Goal: Task Accomplishment & Management: Complete application form

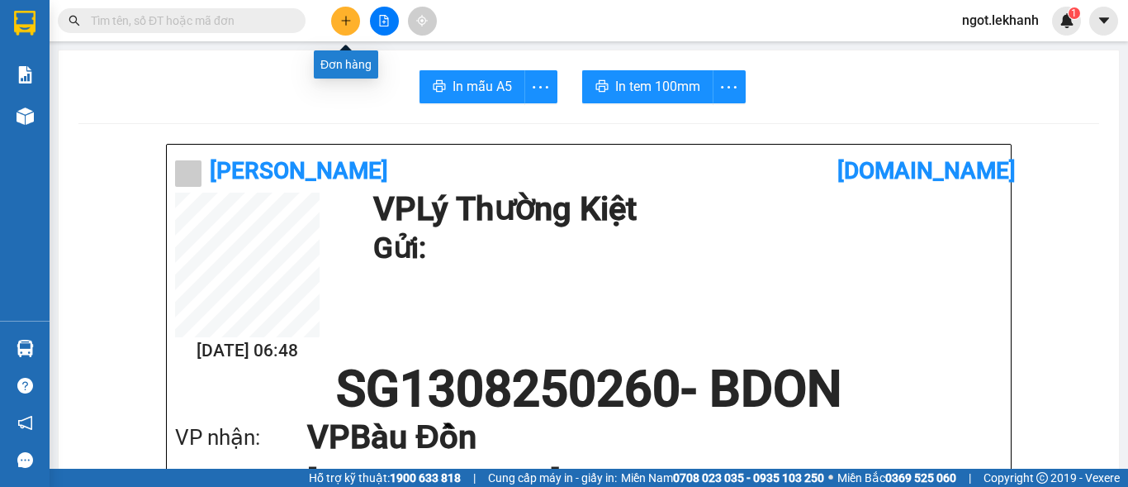
click at [347, 26] on icon "plus" at bounding box center [346, 21] width 12 height 12
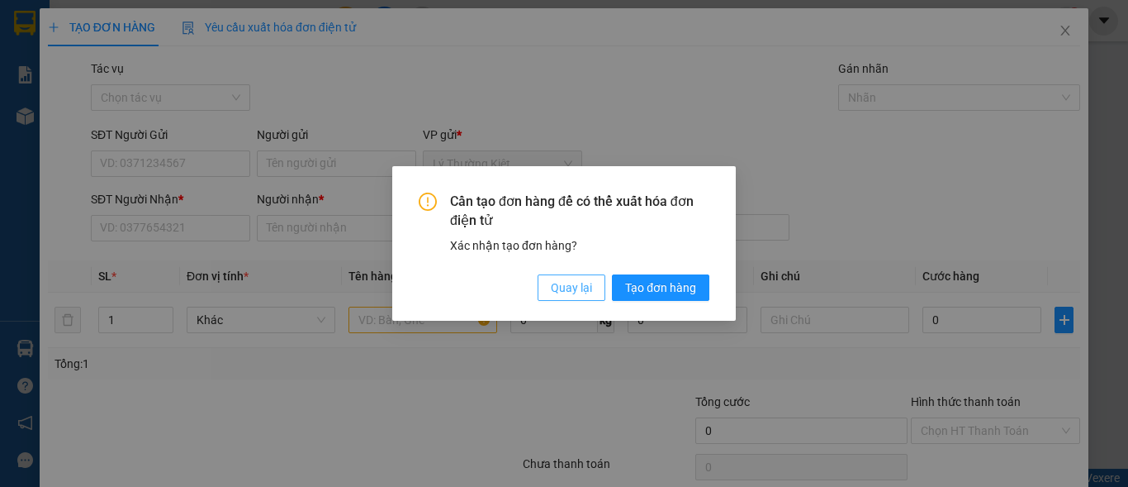
click at [570, 285] on span "Quay lại" at bounding box center [571, 287] width 41 height 18
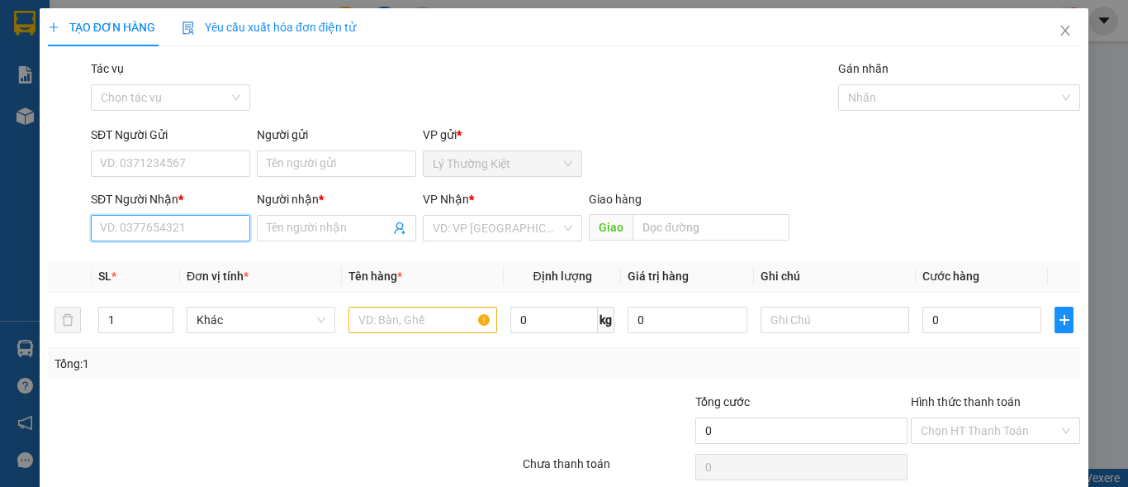
click at [222, 226] on input "SĐT Người Nhận *" at bounding box center [170, 228] width 159 height 26
click at [184, 262] on div "0342277897 - thuan" at bounding box center [169, 261] width 138 height 18
type input "0342277897"
type input "thuan"
type input "40.000"
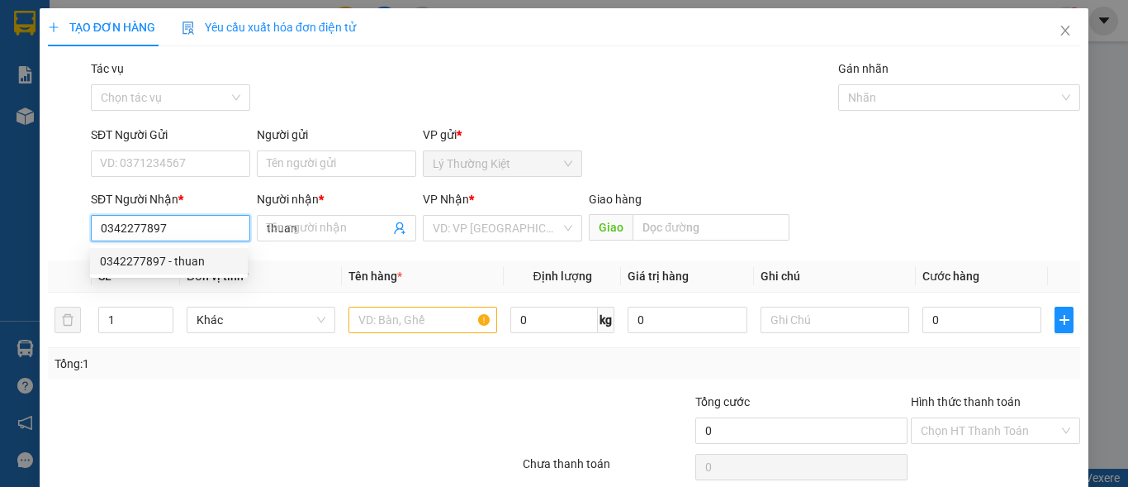
type input "40.000"
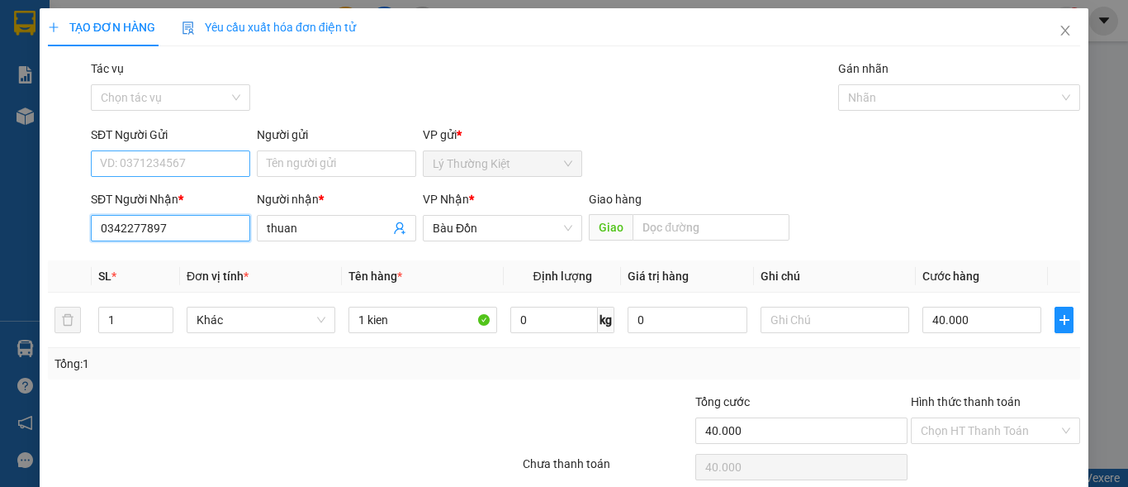
type input "0342277897"
click at [197, 162] on input "SĐT Người Gửi" at bounding box center [170, 163] width 159 height 26
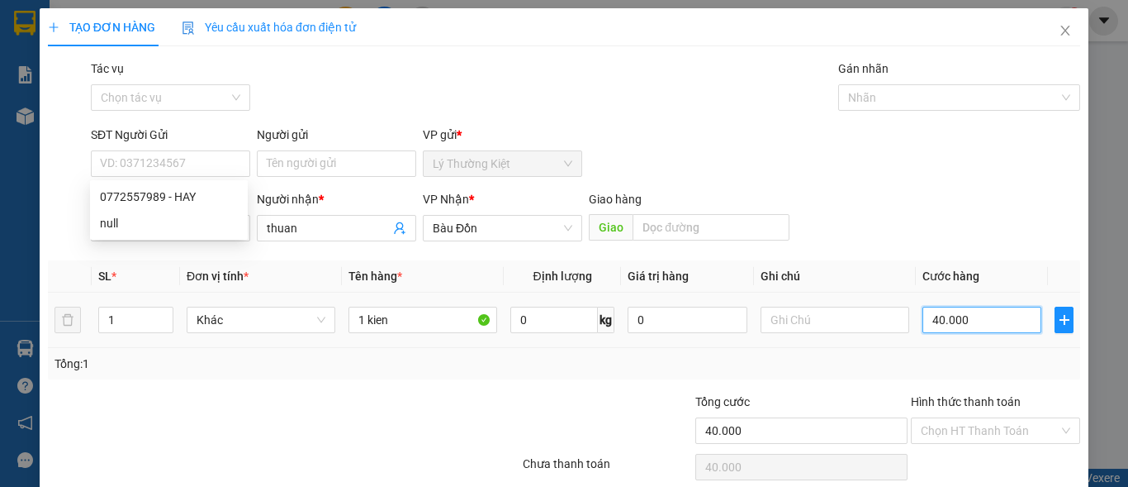
click at [1008, 331] on input "40.000" at bounding box center [982, 319] width 119 height 26
type input "5"
type input "50"
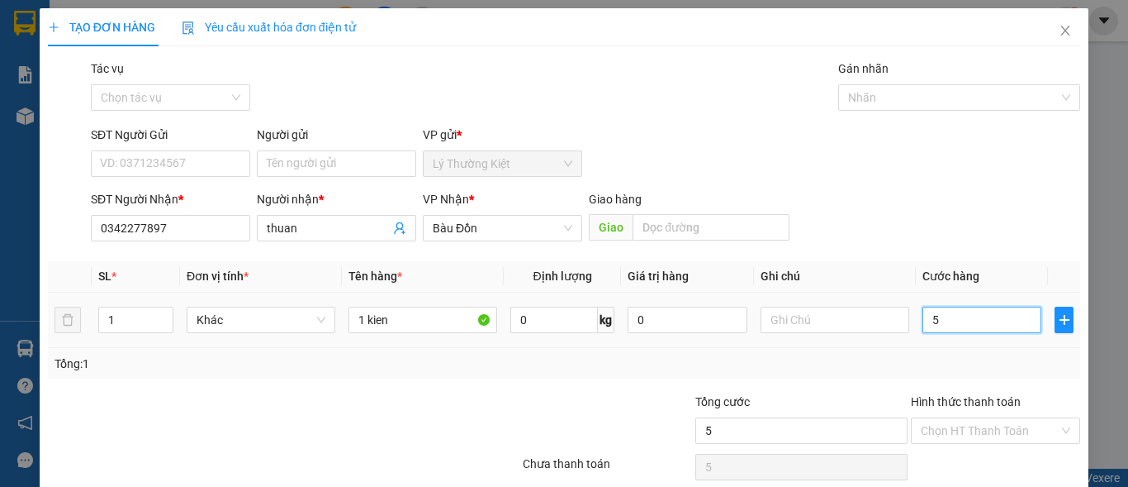
type input "50"
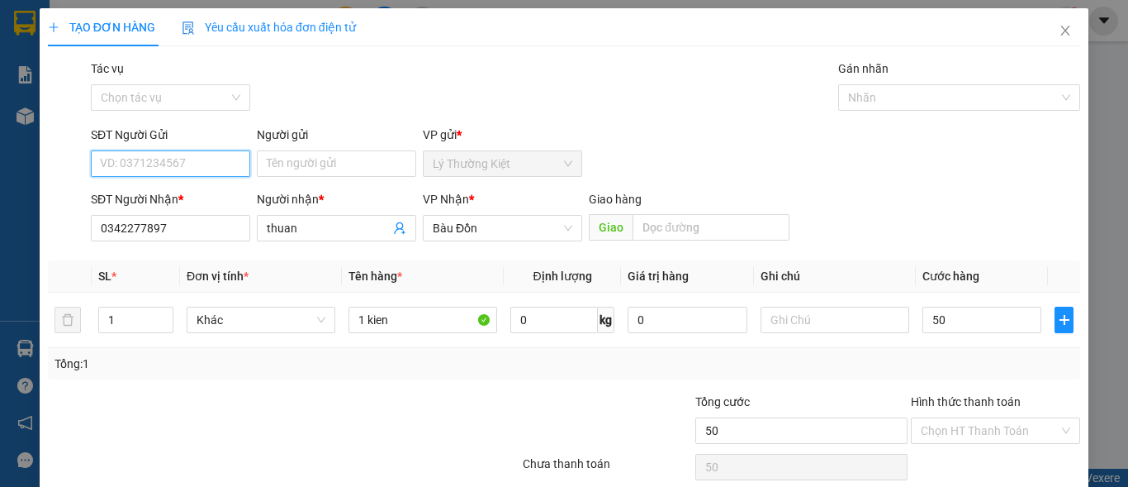
type input "50.000"
click at [198, 154] on input "SĐT Người Gửi" at bounding box center [170, 163] width 159 height 26
drag, startPoint x: 202, startPoint y: 196, endPoint x: 210, endPoint y: 197, distance: 8.3
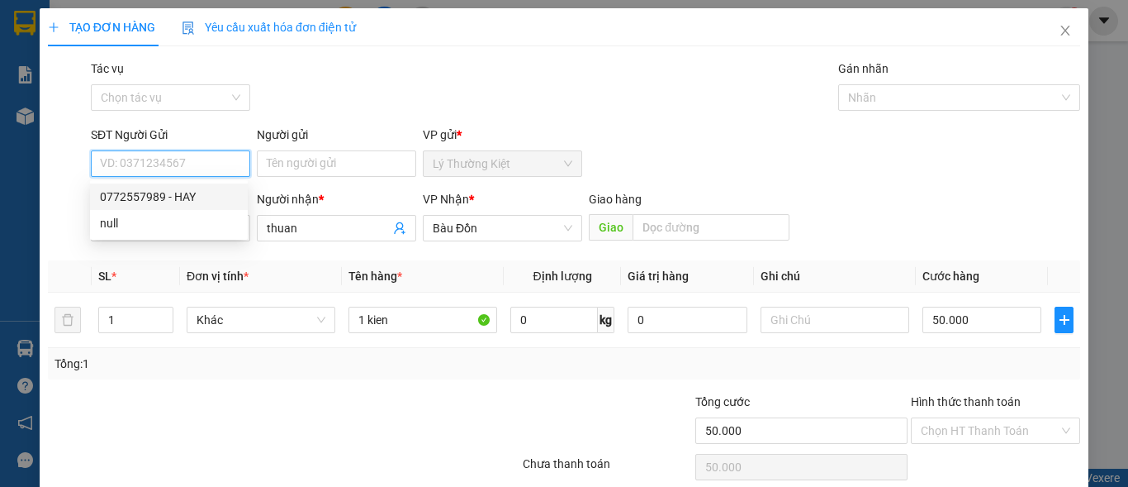
click at [202, 196] on div "0772557989 - HAY" at bounding box center [169, 197] width 138 height 18
type input "0772557989"
type input "HAY"
type input "40.000"
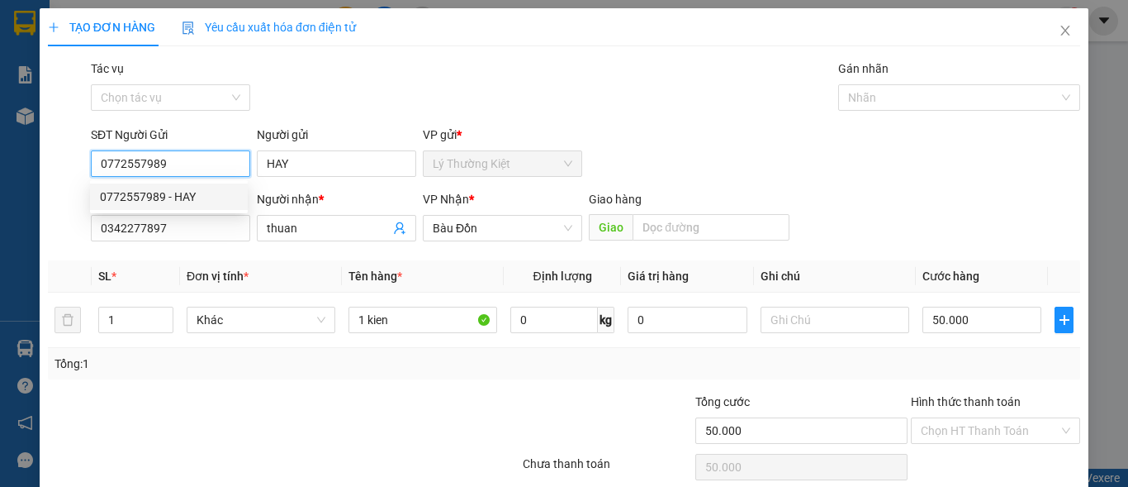
type input "40.000"
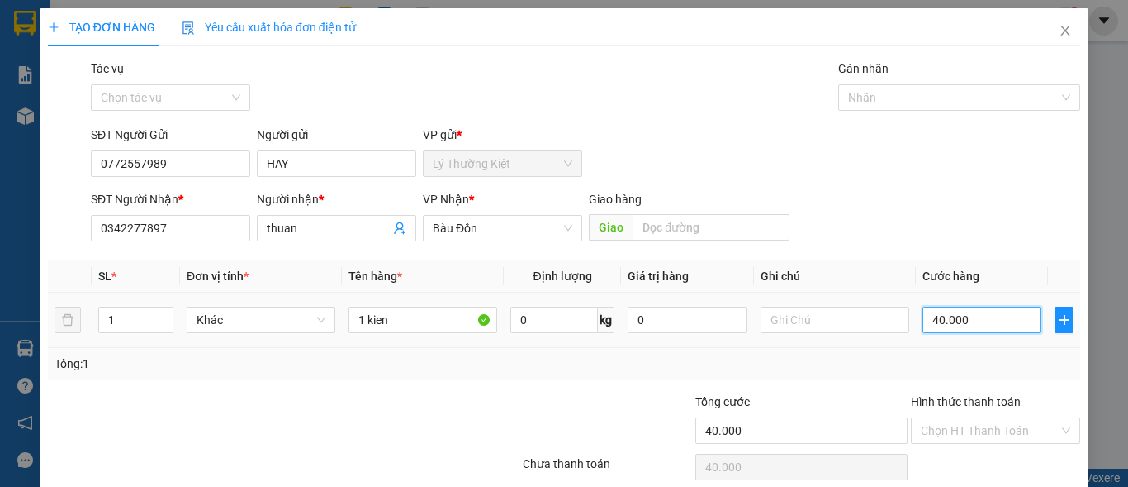
click at [924, 319] on input "40.000" at bounding box center [982, 319] width 119 height 26
type input "5"
type input "50"
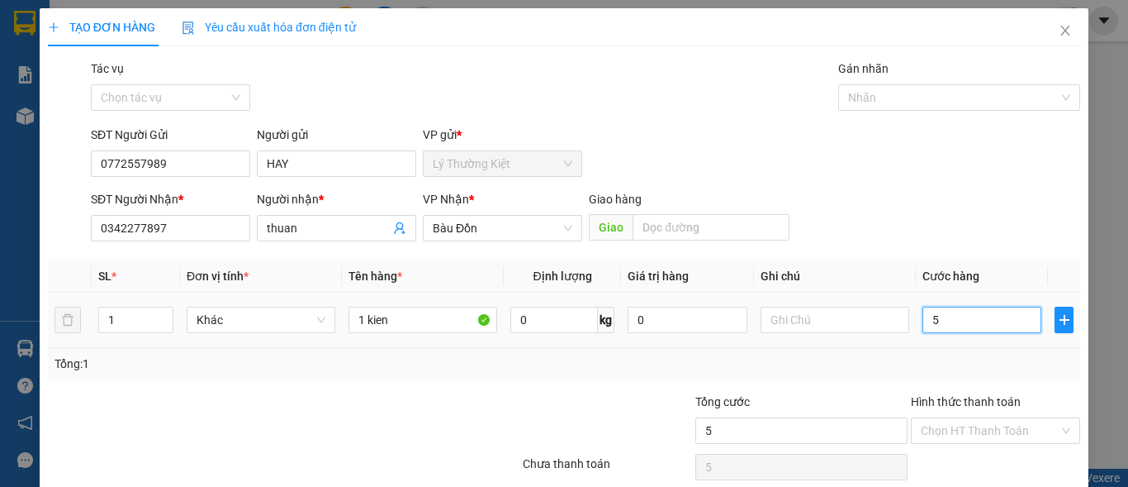
type input "50"
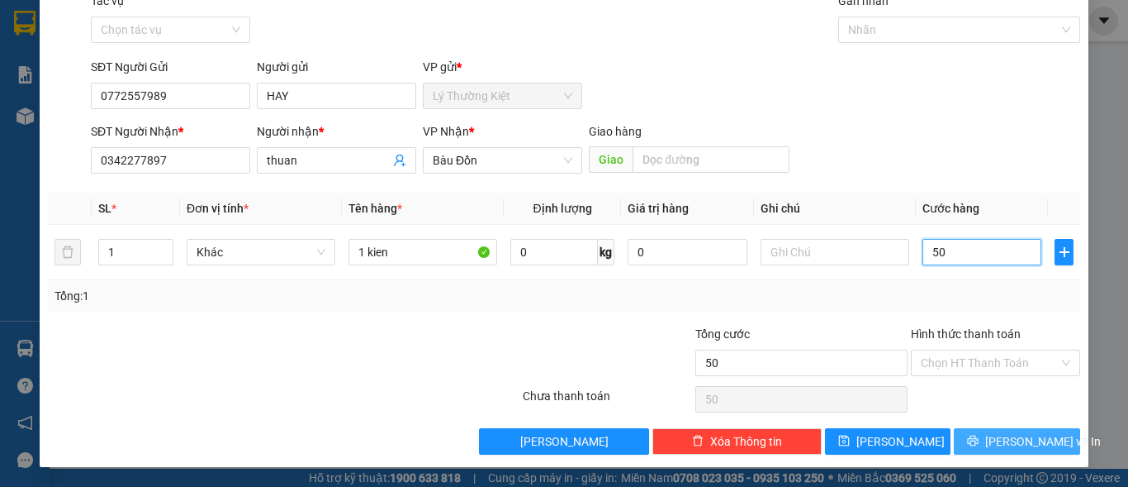
type input "50"
type input "50.000"
click at [1006, 441] on span "[PERSON_NAME] và In" at bounding box center [1044, 441] width 116 height 18
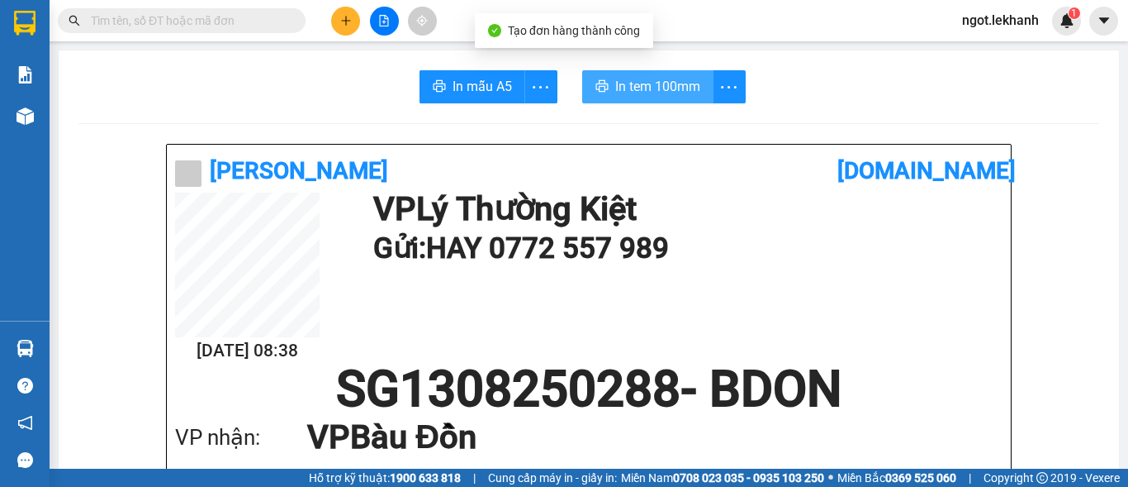
drag, startPoint x: 683, startPoint y: 91, endPoint x: 697, endPoint y: 99, distance: 16.3
click at [682, 91] on span "In tem 100mm" at bounding box center [657, 86] width 85 height 21
